Goal: Task Accomplishment & Management: Manage account settings

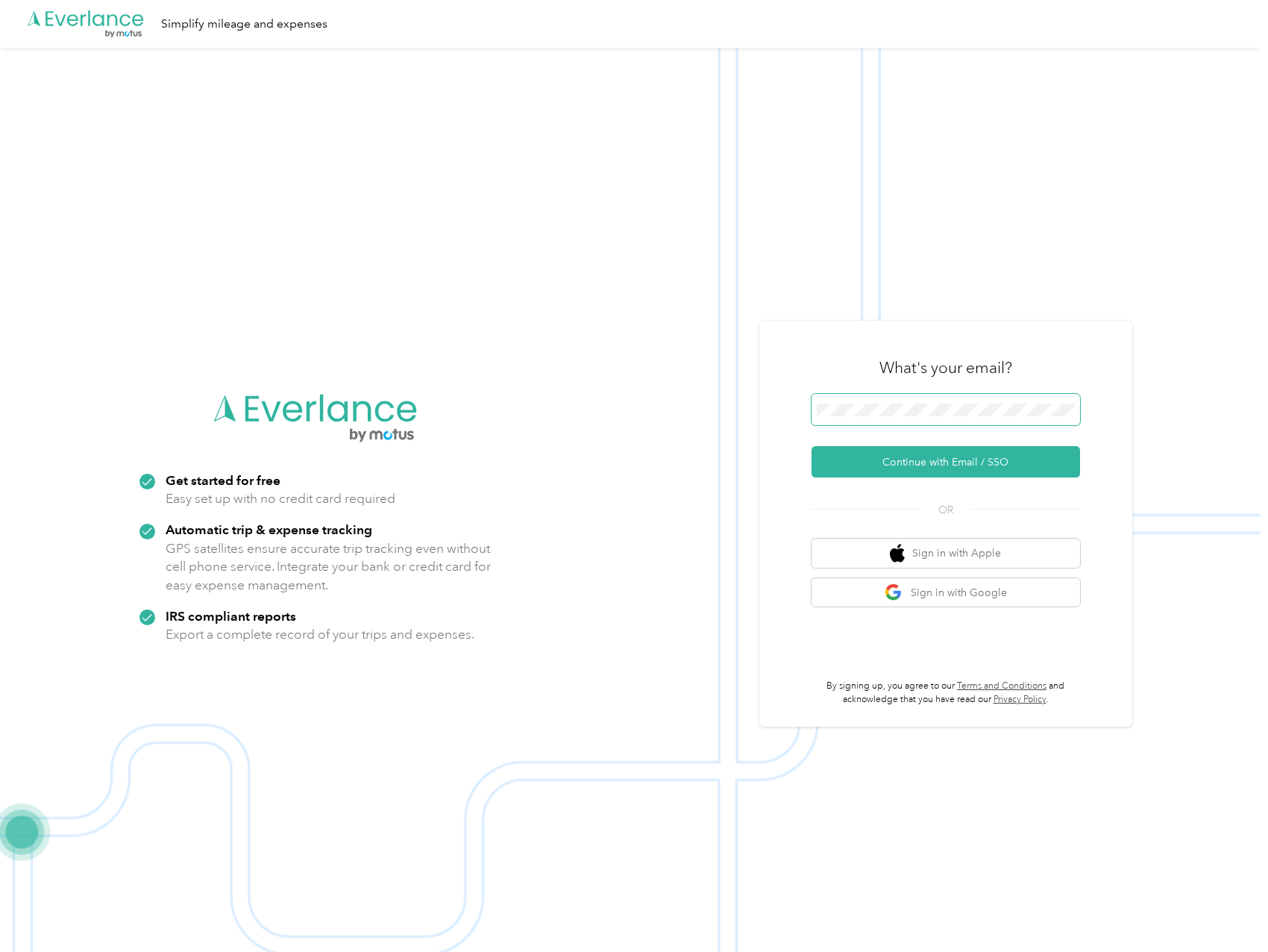
click at [1070, 413] on span at bounding box center [1066, 410] width 12 height 12
click at [979, 463] on button "Continue with Email / SSO" at bounding box center [946, 462] width 269 height 31
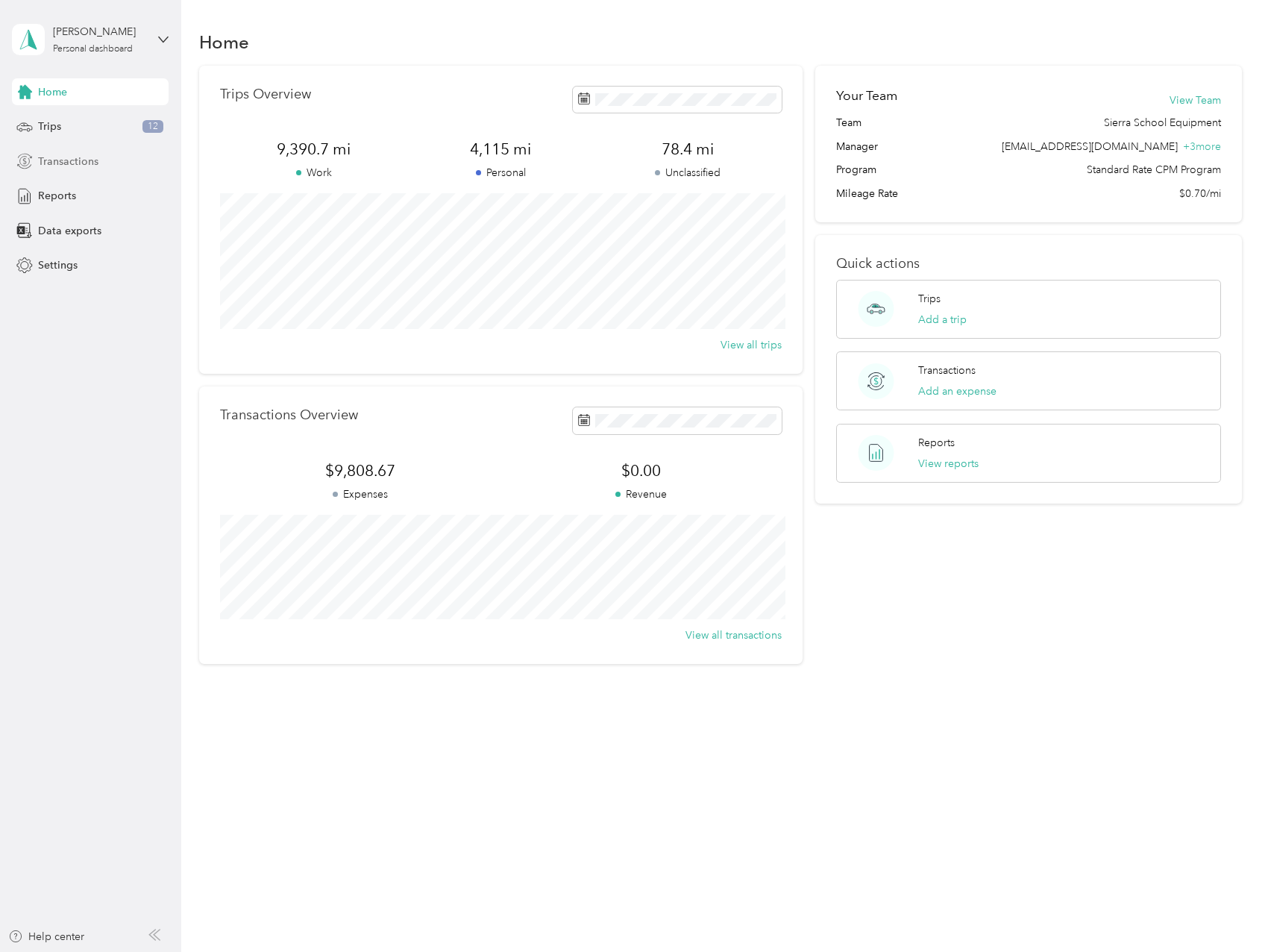
click at [91, 166] on span "Transactions" at bounding box center [68, 162] width 60 height 16
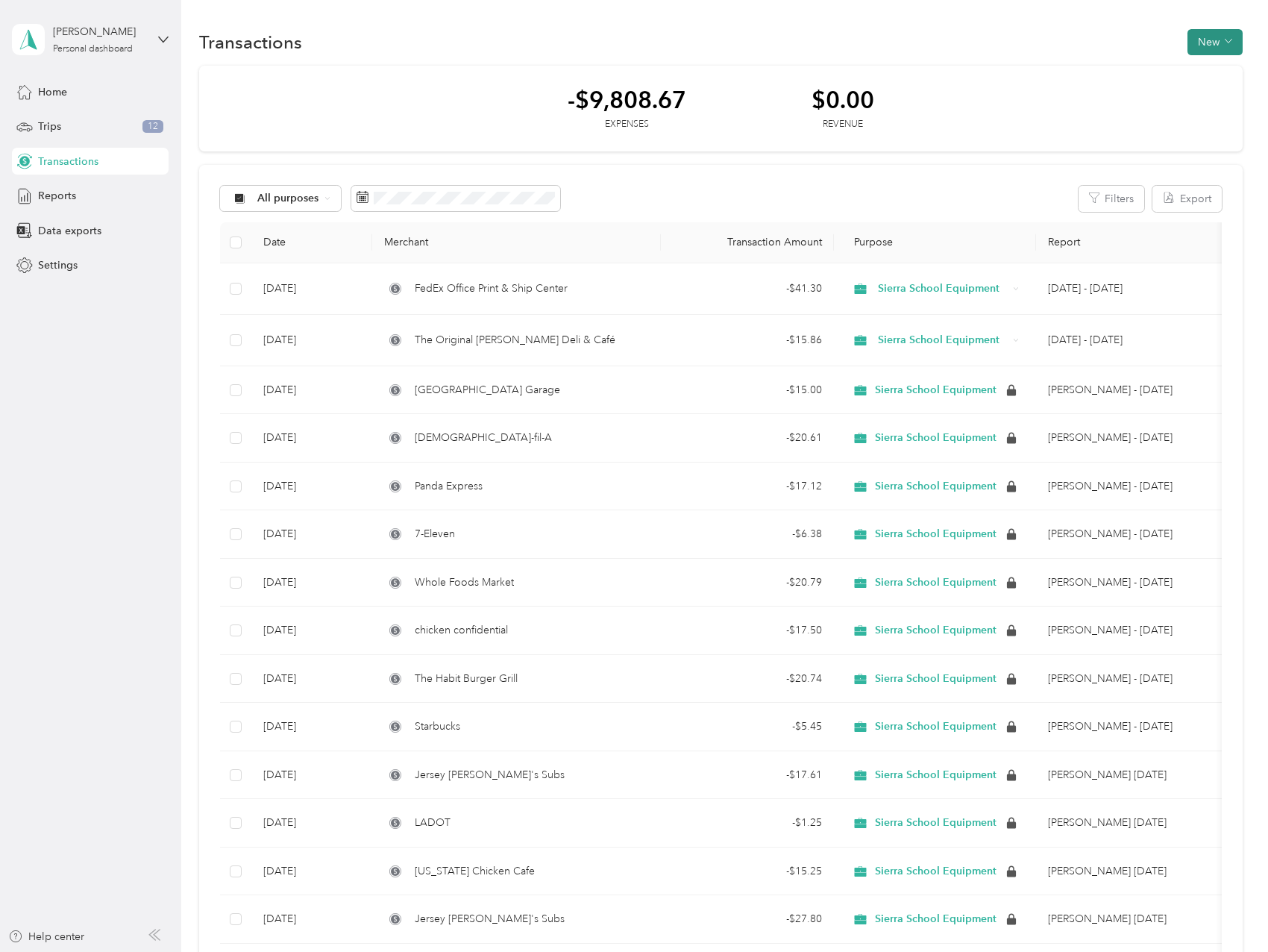
click at [1212, 40] on button "New" at bounding box center [1215, 42] width 55 height 26
click at [1211, 74] on span "Expense" at bounding box center [1208, 71] width 40 height 16
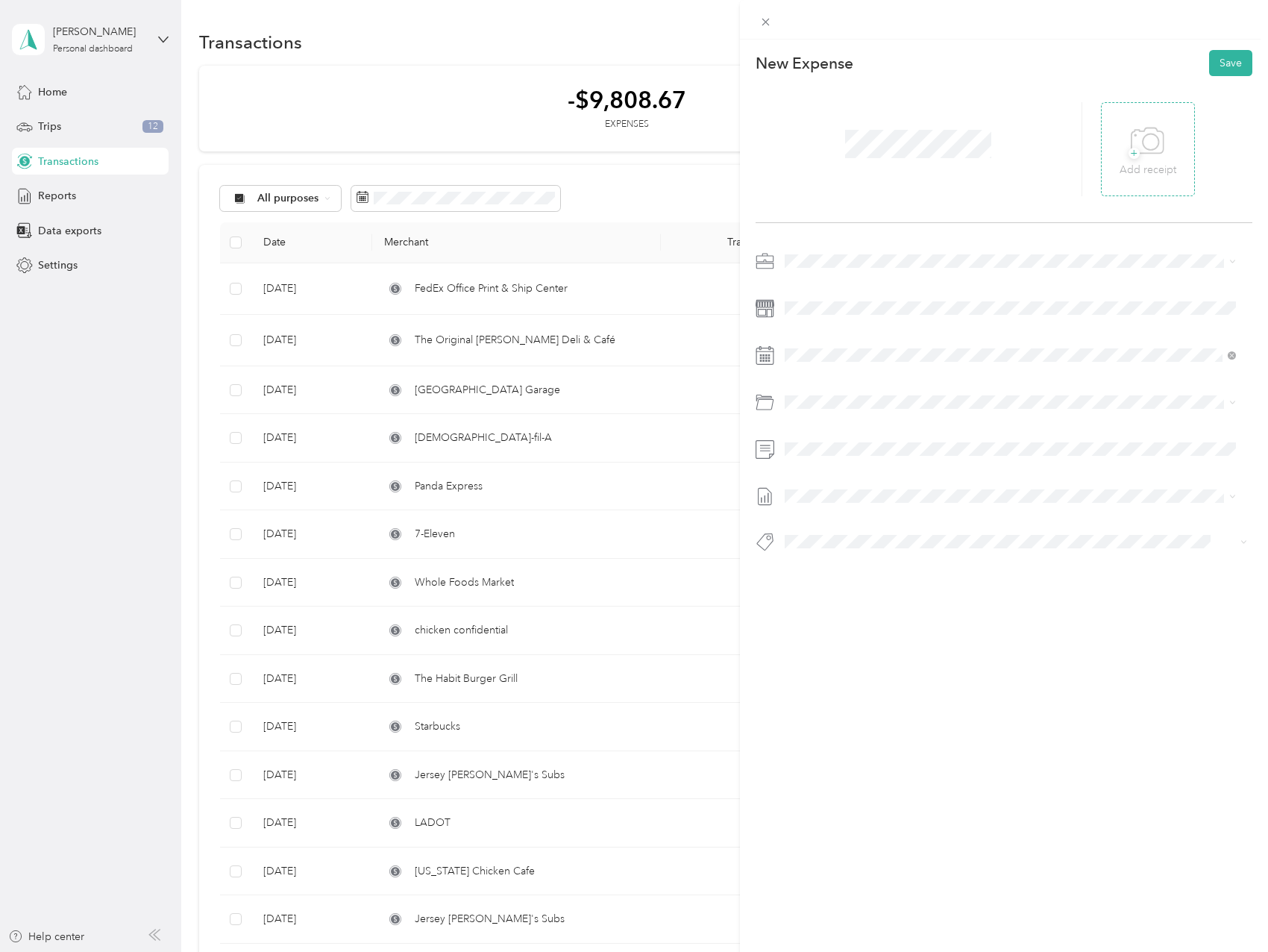
click at [1133, 170] on p "Add receipt" at bounding box center [1148, 169] width 56 height 16
click at [885, 543] on span "[DATE] - [DATE] Draft" at bounding box center [1011, 543] width 441 height 13
click at [1229, 66] on button "Save" at bounding box center [1230, 63] width 43 height 26
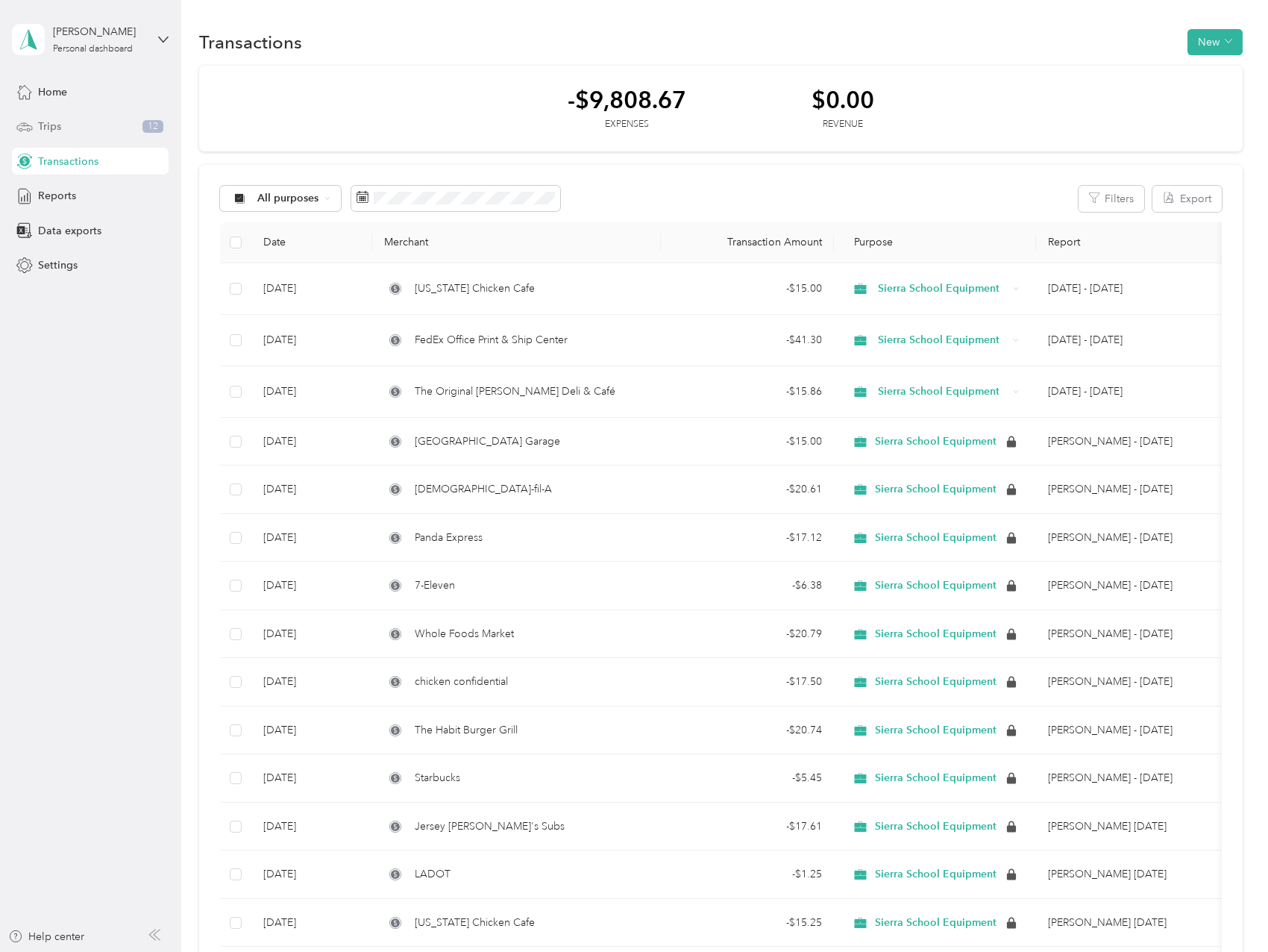
click at [54, 126] on span "Trips" at bounding box center [49, 126] width 23 height 16
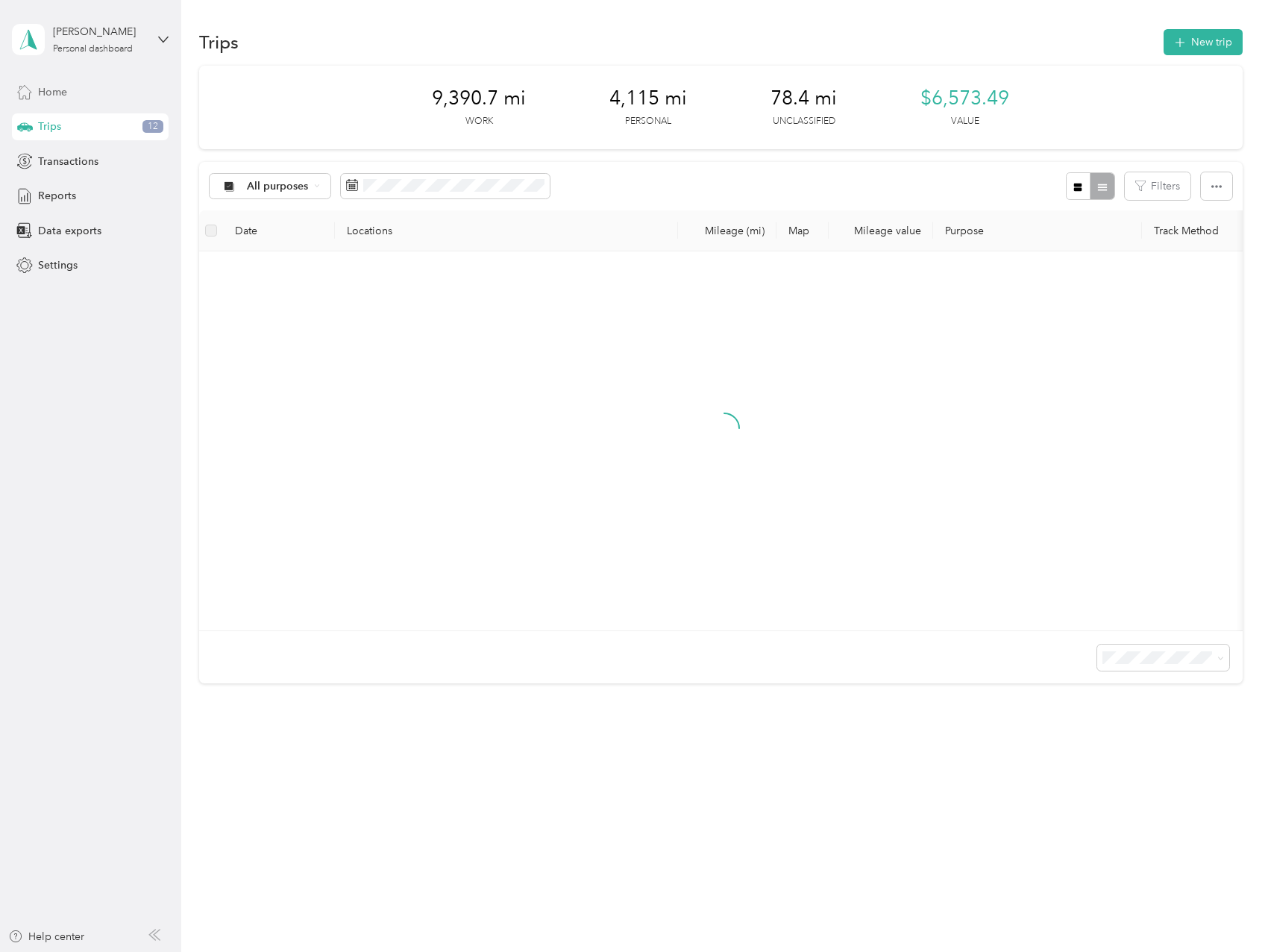
click at [53, 97] on span "Home" at bounding box center [53, 93] width 29 height 16
